Goal: Register for event/course

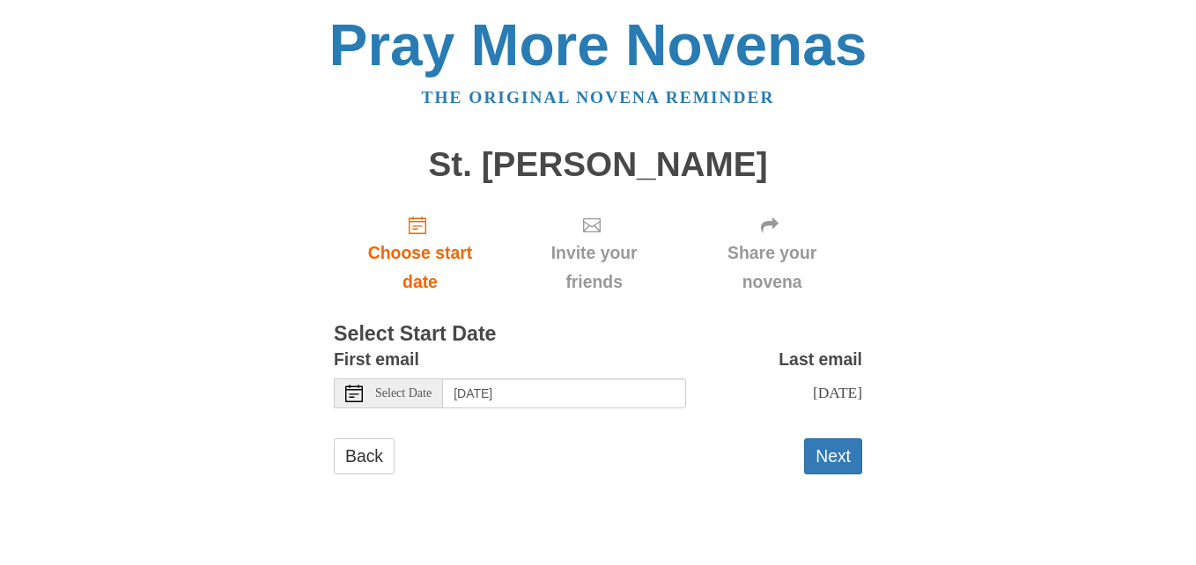
click at [404, 390] on span "Select Date" at bounding box center [403, 394] width 56 height 12
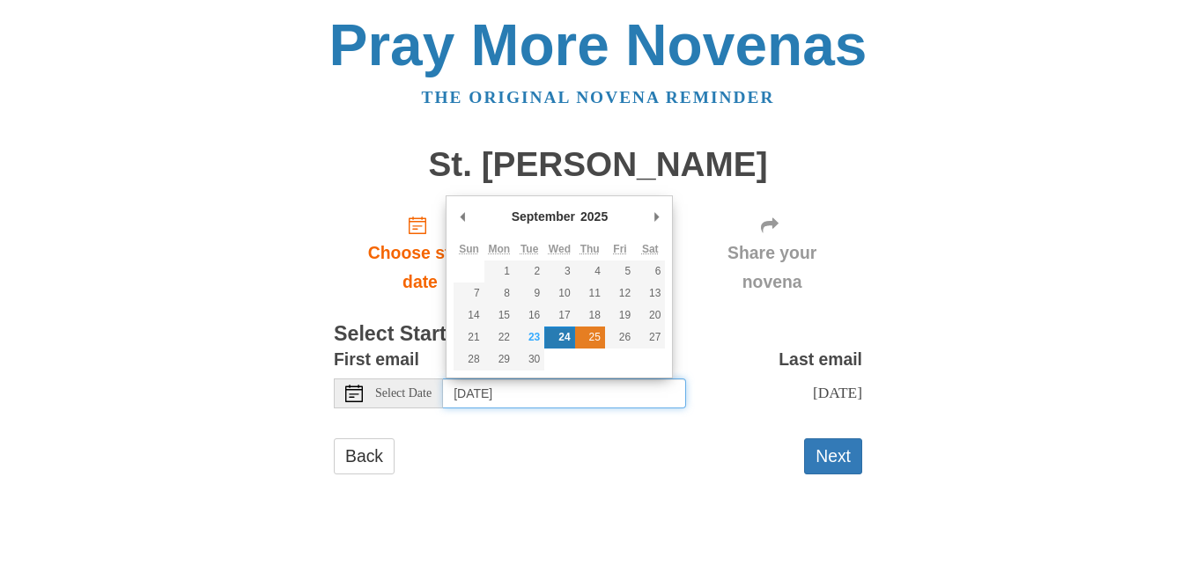
type input "[DATE]"
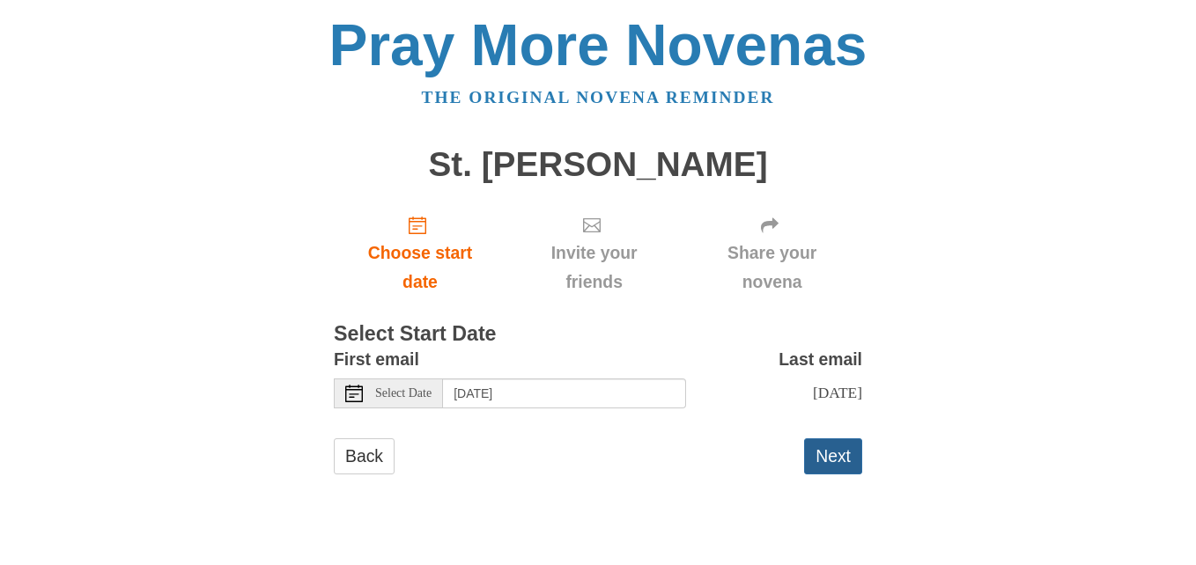
click at [815, 448] on button "Next" at bounding box center [833, 457] width 58 height 36
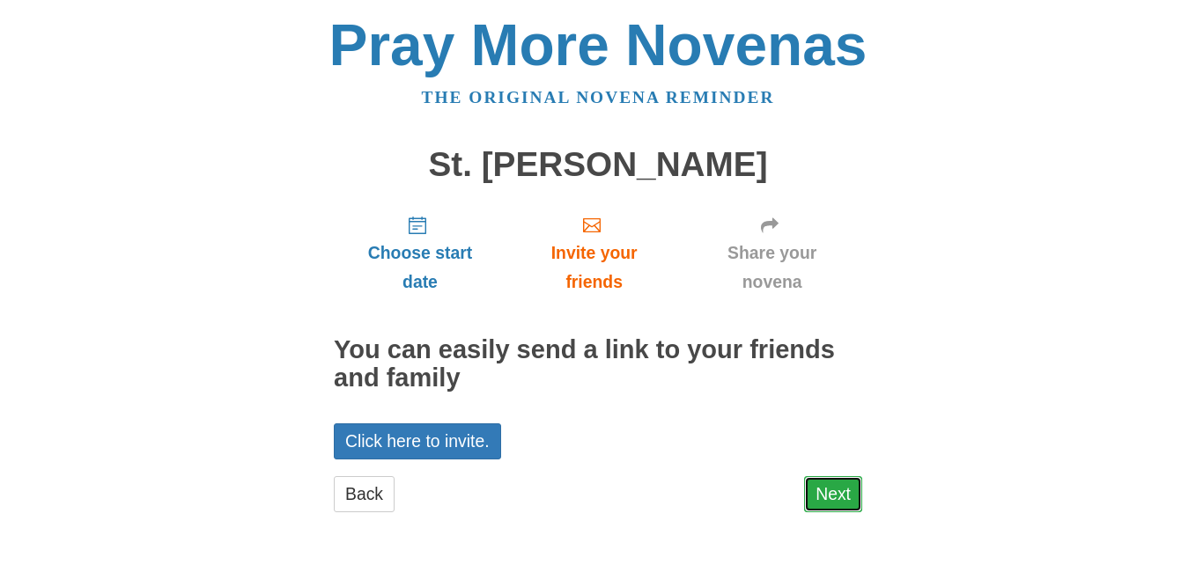
click at [839, 493] on link "Next" at bounding box center [833, 494] width 58 height 36
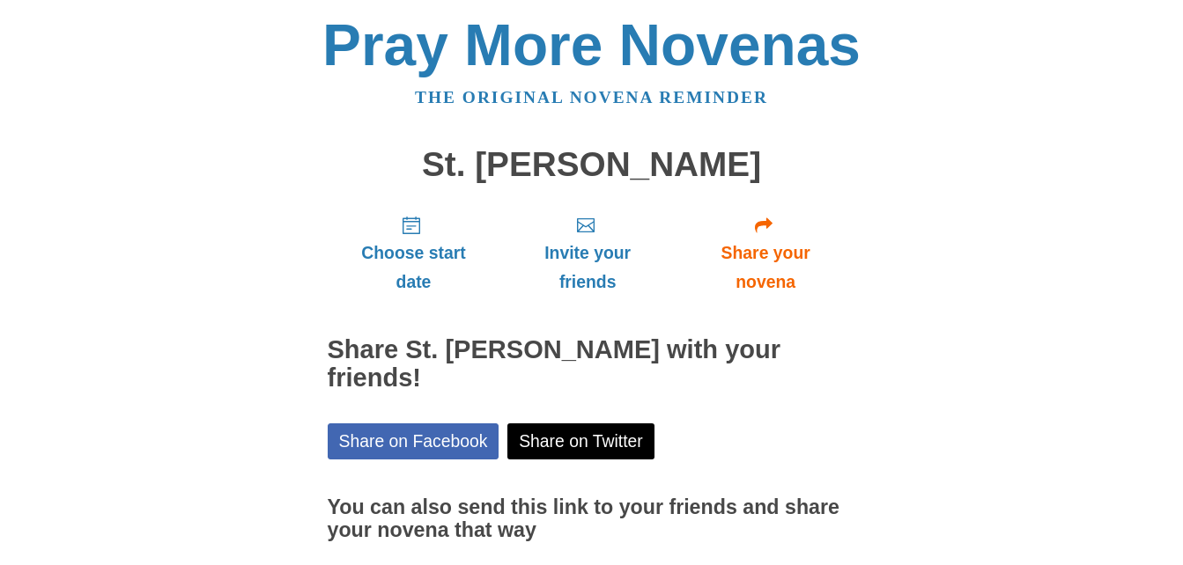
scroll to position [114, 0]
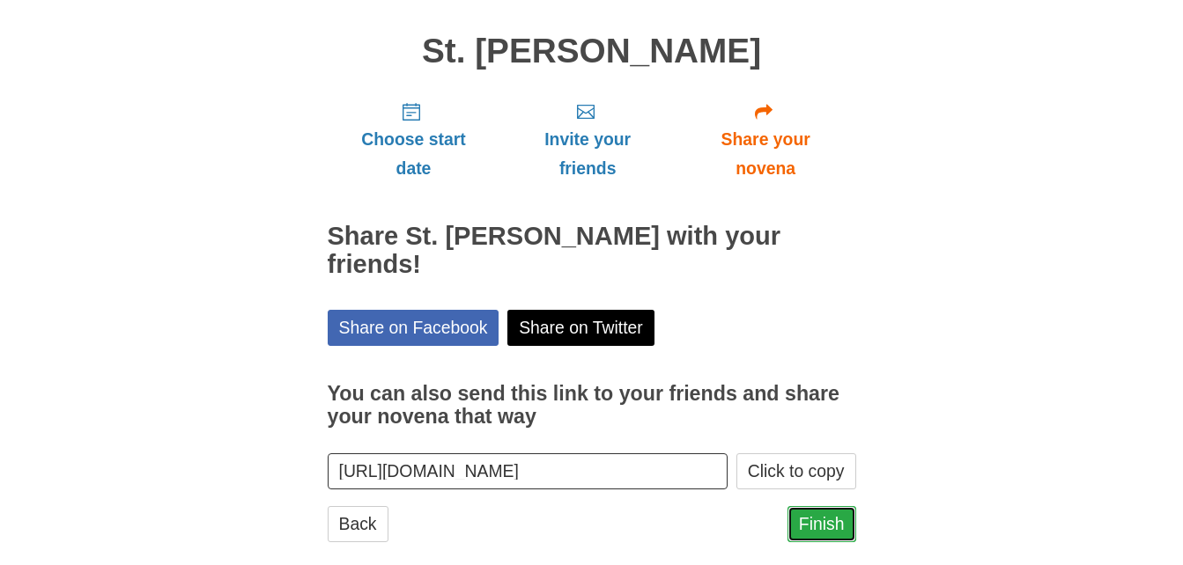
click at [821, 506] on link "Finish" at bounding box center [821, 524] width 69 height 36
